Goal: Task Accomplishment & Management: Use online tool/utility

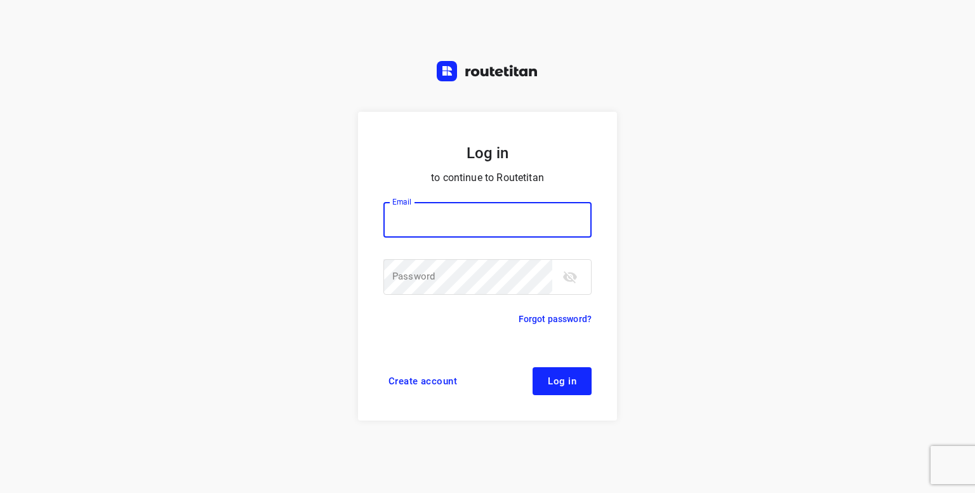
click at [495, 224] on input "email" at bounding box center [487, 220] width 208 height 36
type input "[PERSON_NAME][EMAIL_ADDRESS][DOMAIN_NAME]"
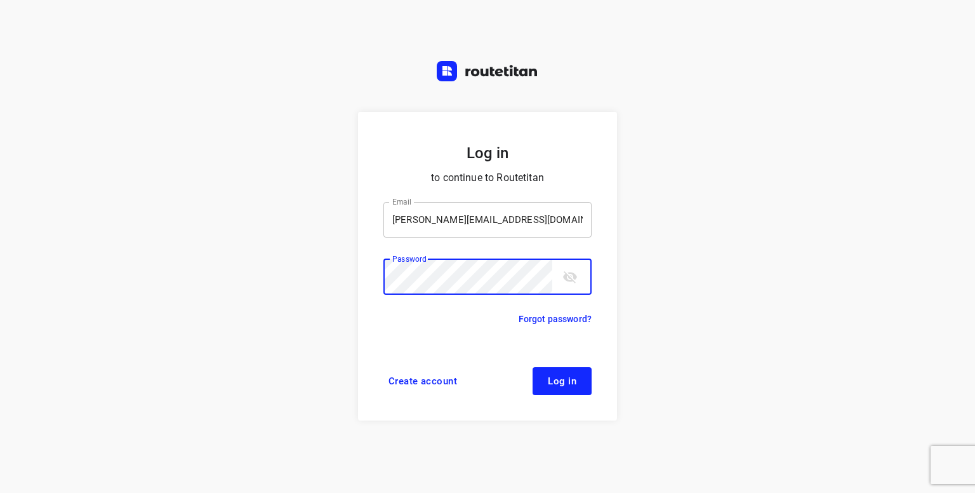
click at [532, 367] on button "Log in" at bounding box center [561, 381] width 59 height 28
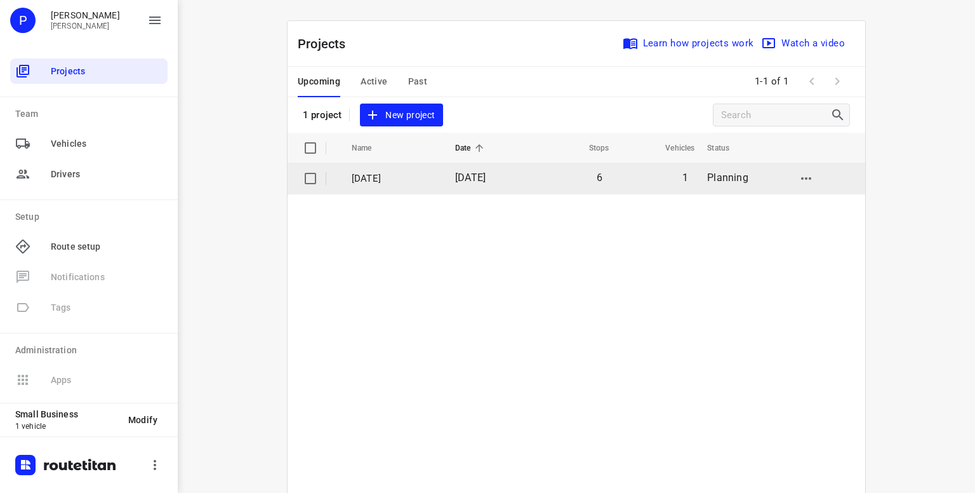
click at [368, 178] on p "[DATE]" at bounding box center [394, 178] width 84 height 15
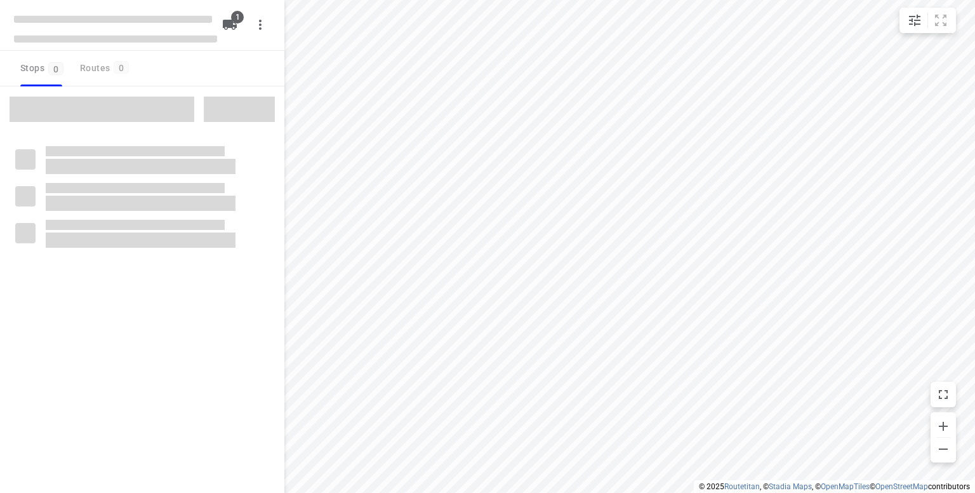
type input "distance"
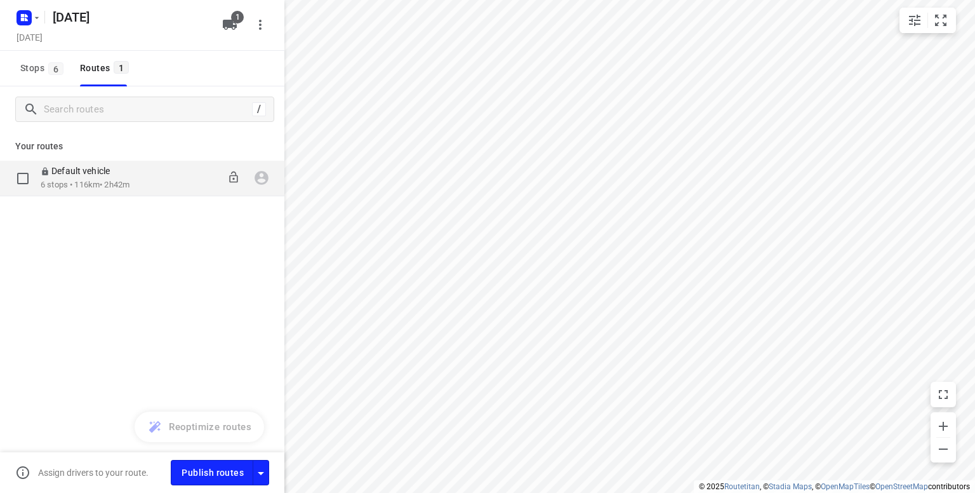
click at [63, 178] on div "Default vehicle" at bounding box center [85, 172] width 89 height 14
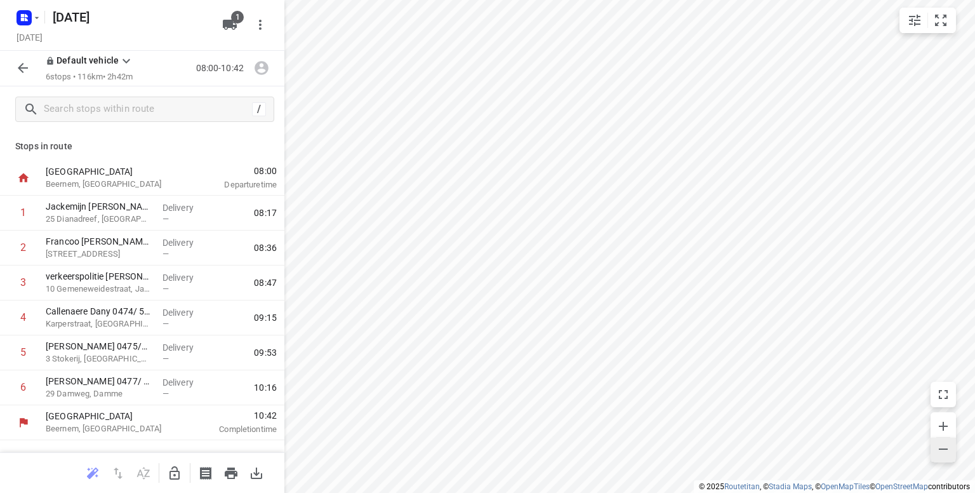
click at [940, 453] on icon "button" at bounding box center [943, 448] width 15 height 15
click at [942, 447] on icon "button" at bounding box center [943, 448] width 15 height 15
click at [77, 16] on h5 "4 september" at bounding box center [130, 17] width 164 height 20
click at [58, 18] on input "4 september" at bounding box center [130, 17] width 164 height 20
type input "5 september"
